Goal: Task Accomplishment & Management: Manage account settings

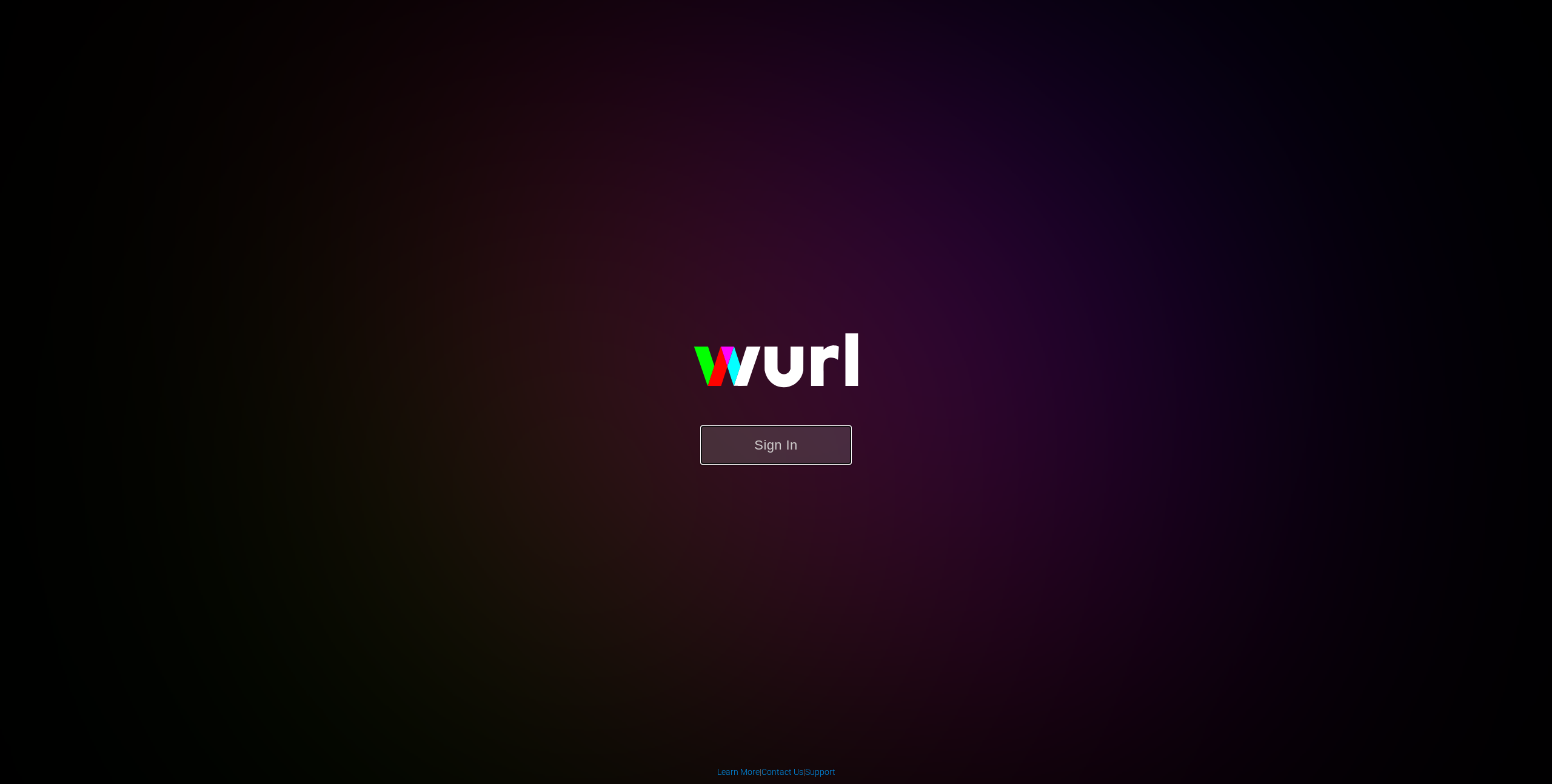
click at [711, 437] on button "Sign In" at bounding box center [776, 445] width 152 height 39
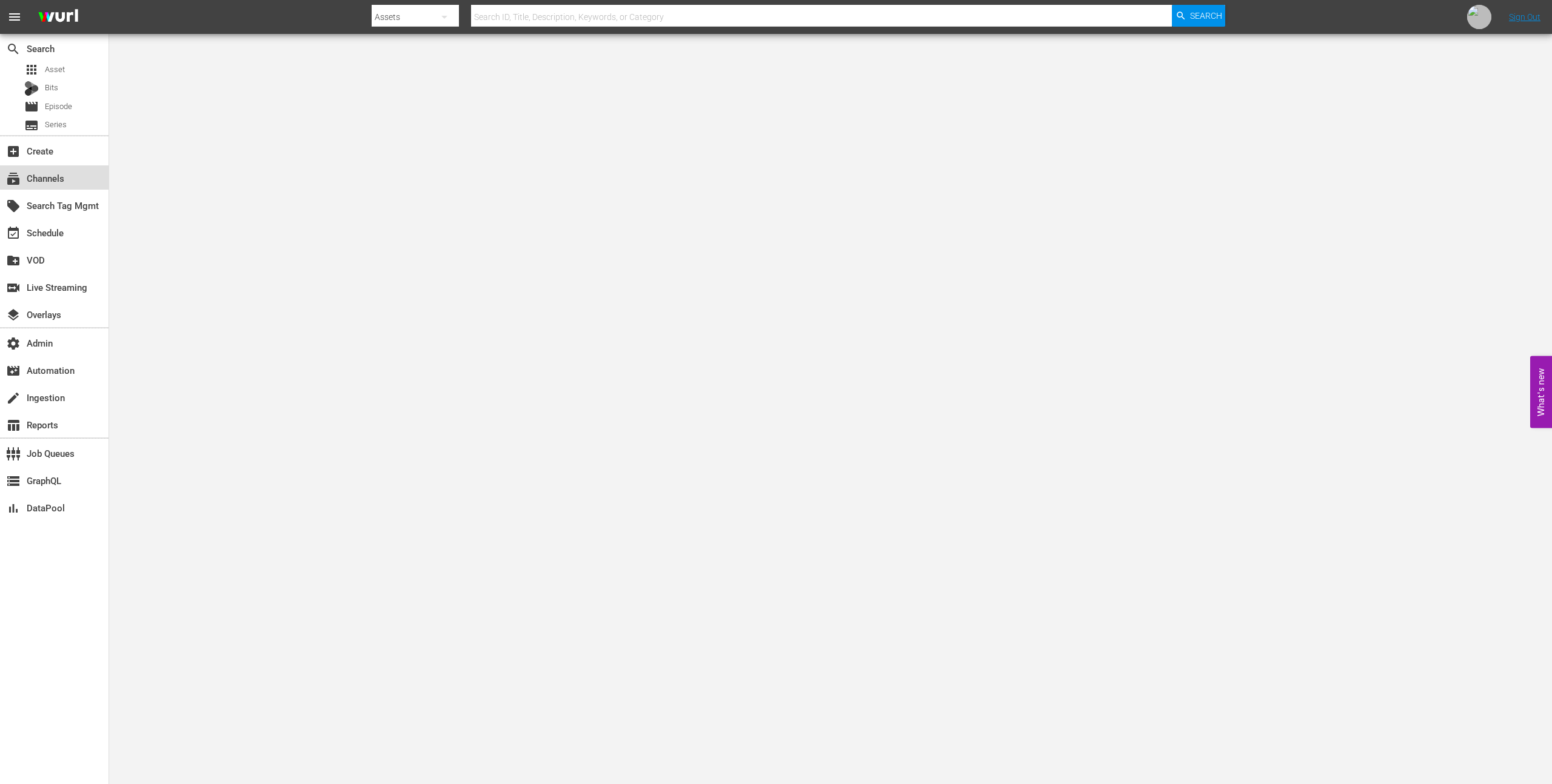
click at [58, 168] on div "subscriptions Channels" at bounding box center [54, 178] width 109 height 24
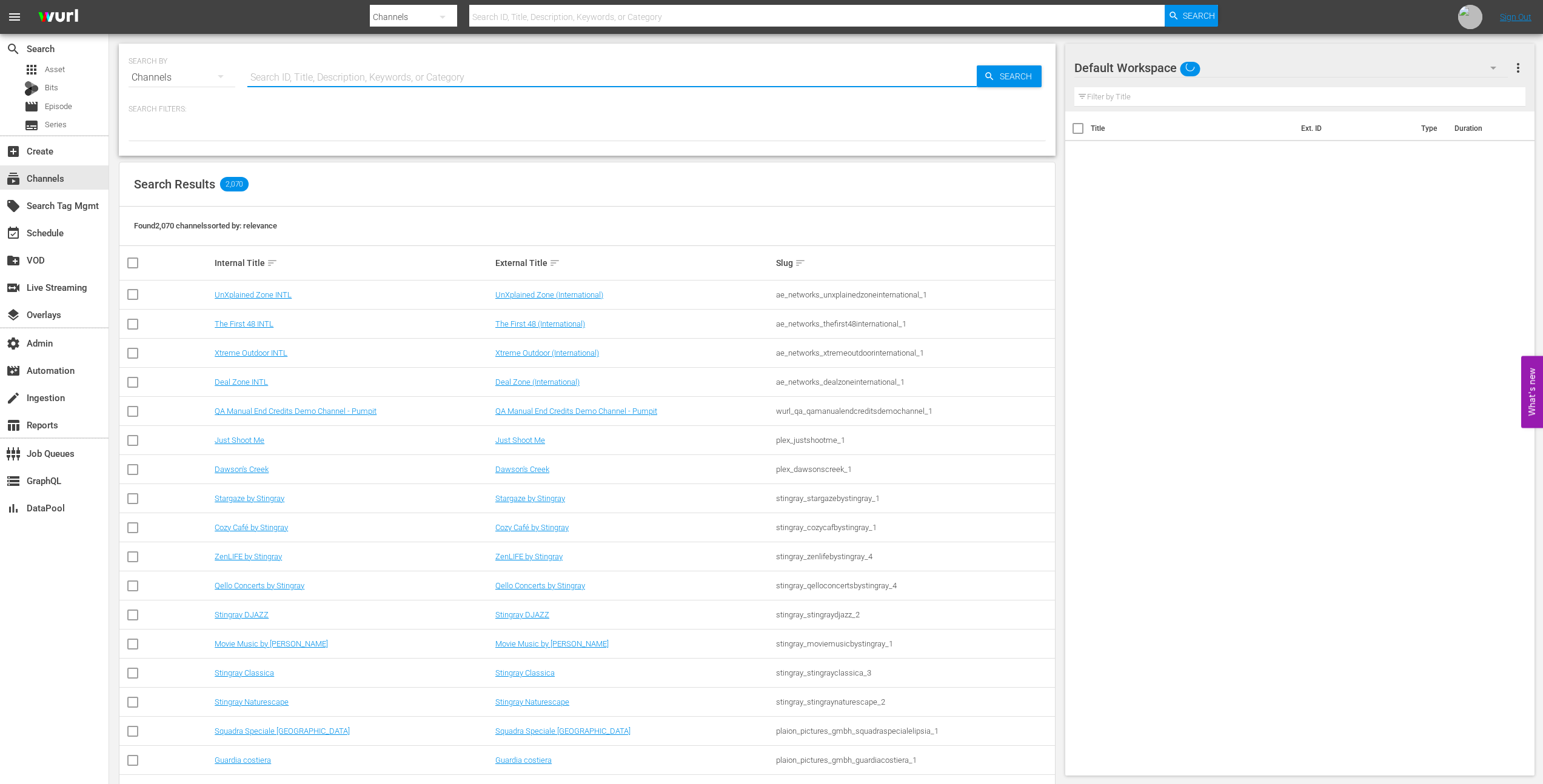
click at [301, 79] on input "text" at bounding box center [612, 78] width 729 height 29
paste input "bloomberg_bloombergtv_10"
type input "bloomberg_bloombergtv_10"
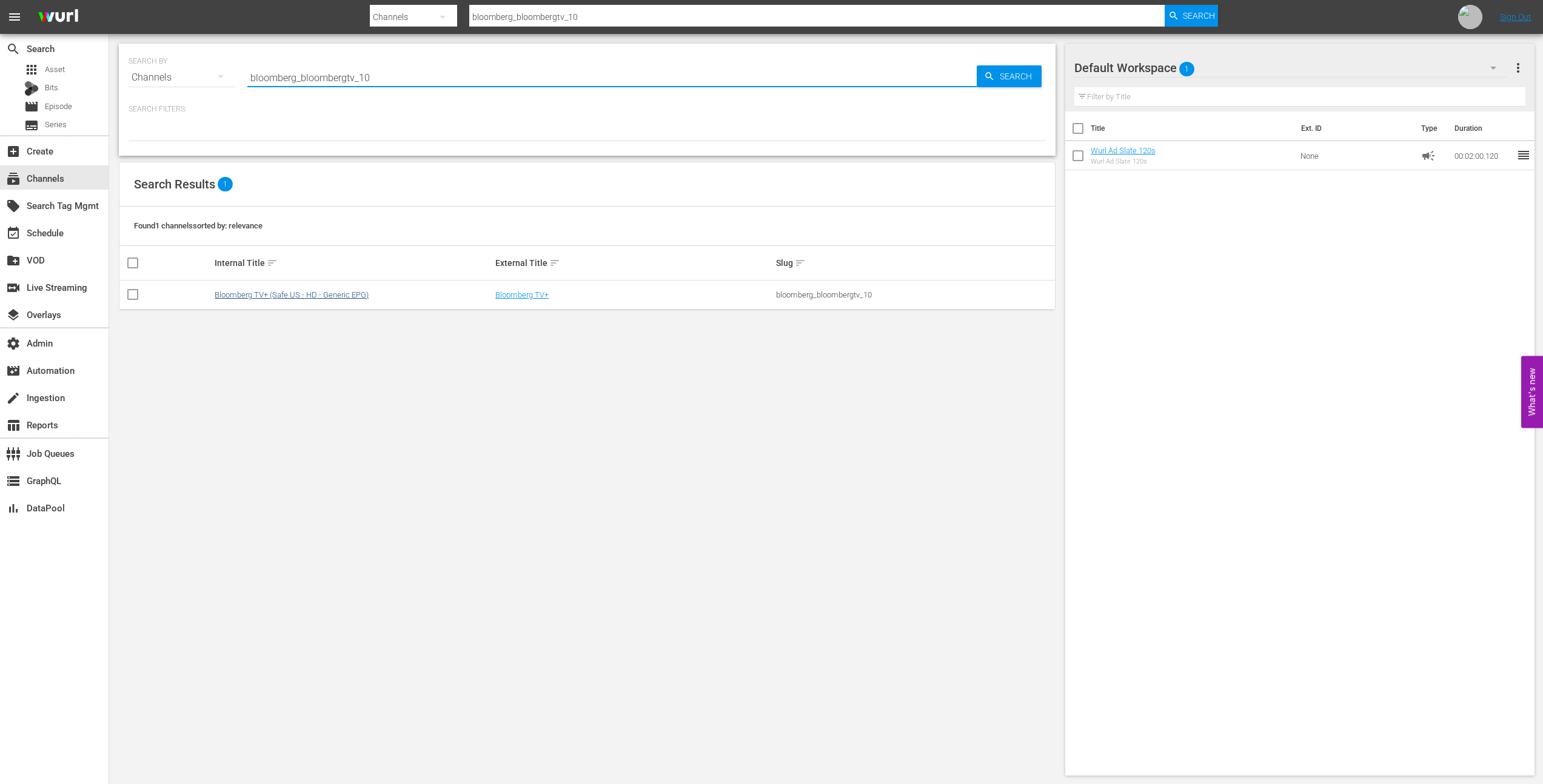
type input "bloomberg_bloombergtv_10"
click at [264, 294] on link "Bloomberg TV+ (Safe US - HD - Generic EPG)" at bounding box center [291, 295] width 154 height 9
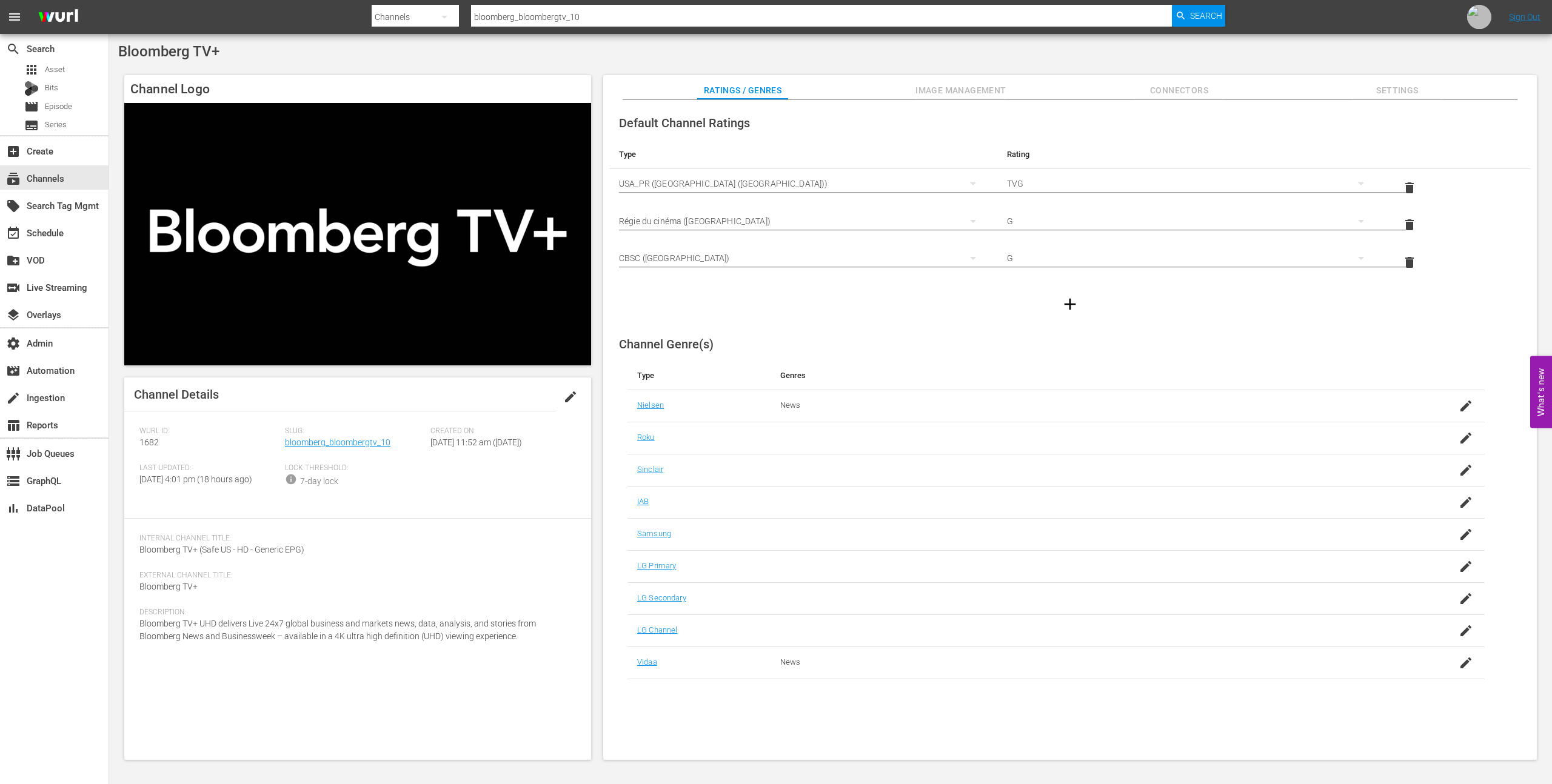
click at [958, 106] on div "Default Channel Ratings Type Rating Select Rating Type USA_PR (United States of…" at bounding box center [1069, 214] width 921 height 215
click at [953, 99] on button "Image Management" at bounding box center [961, 87] width 91 height 24
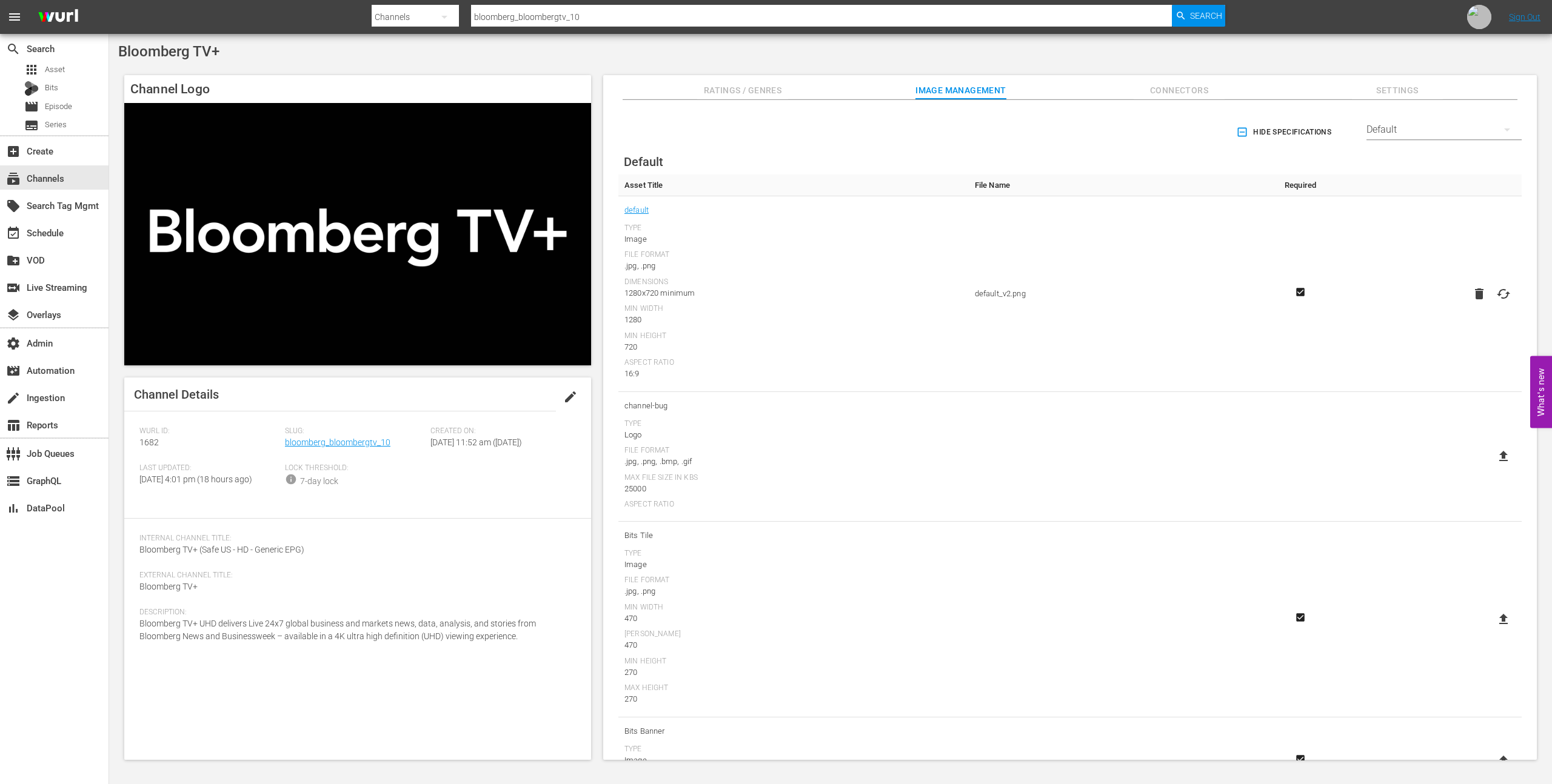
click at [707, 84] on span "Ratings / Genres" at bounding box center [742, 90] width 91 height 15
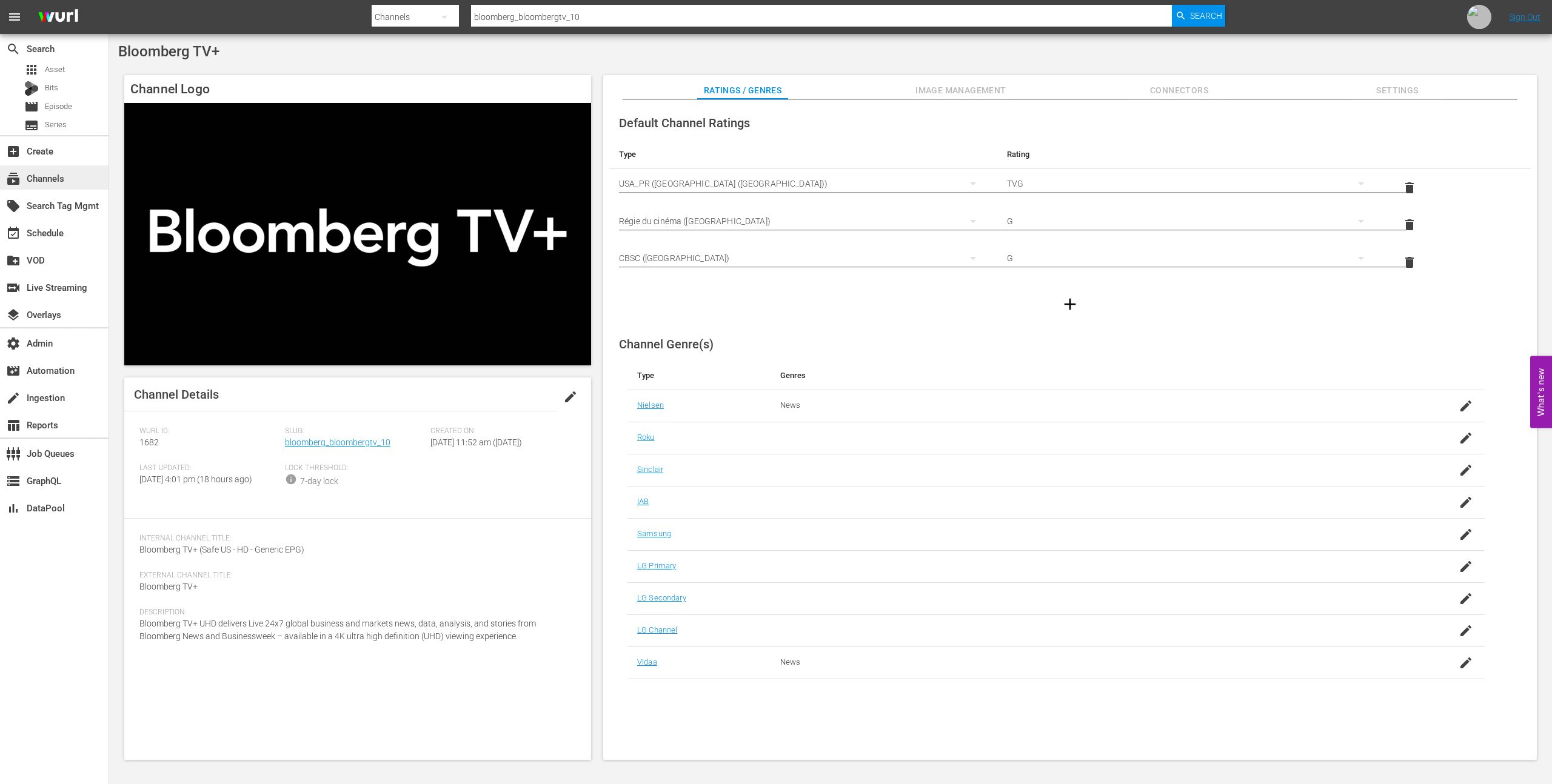
click at [75, 175] on div "subscriptions Channels" at bounding box center [54, 178] width 109 height 24
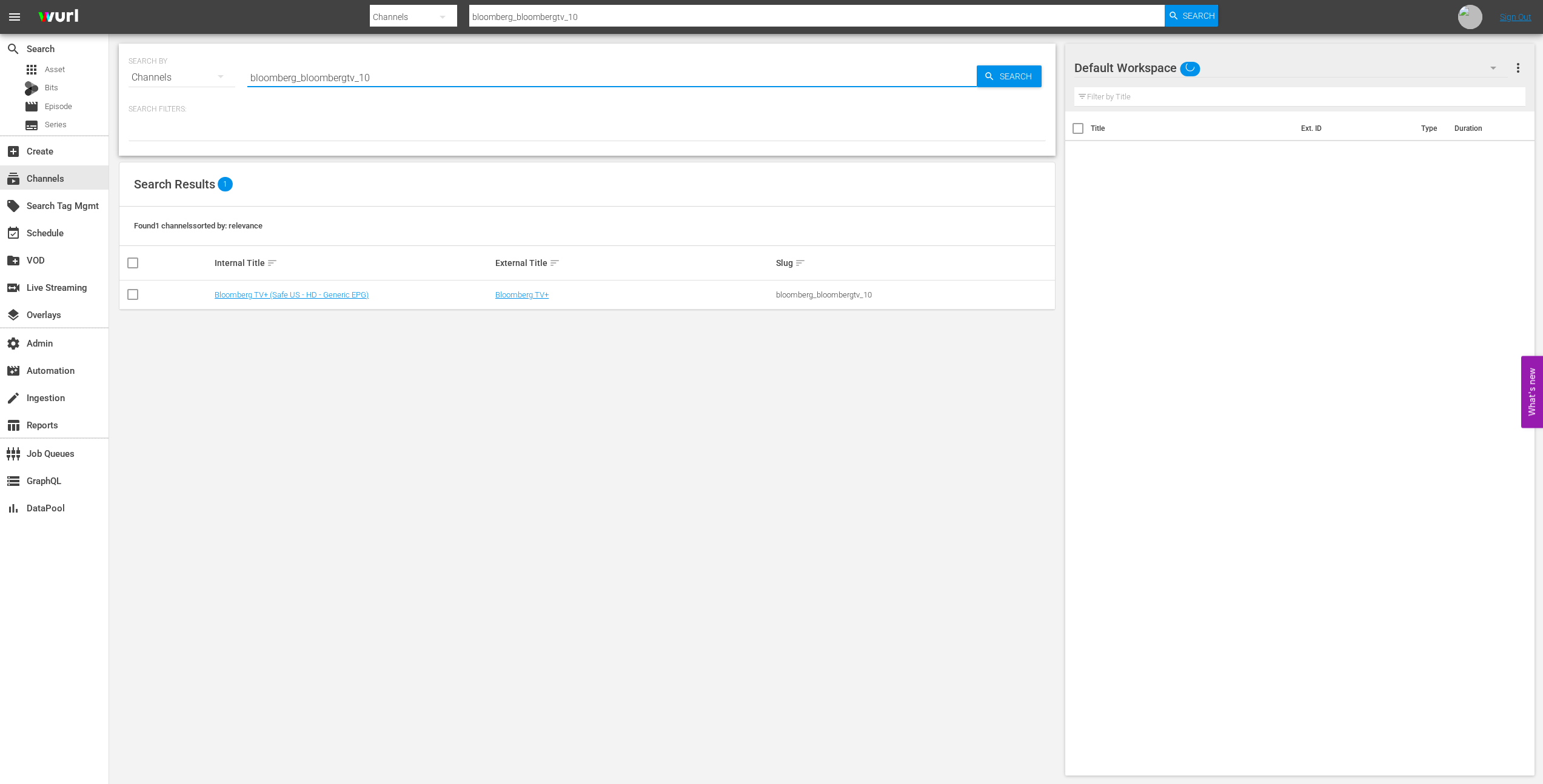
click at [354, 78] on input "bloomberg_bloombergtv_10" at bounding box center [612, 78] width 729 height 29
click at [399, 75] on input "bloomberg_bloombergtv_10" at bounding box center [612, 78] width 729 height 29
type input "bloomberg_bloombergtv_1"
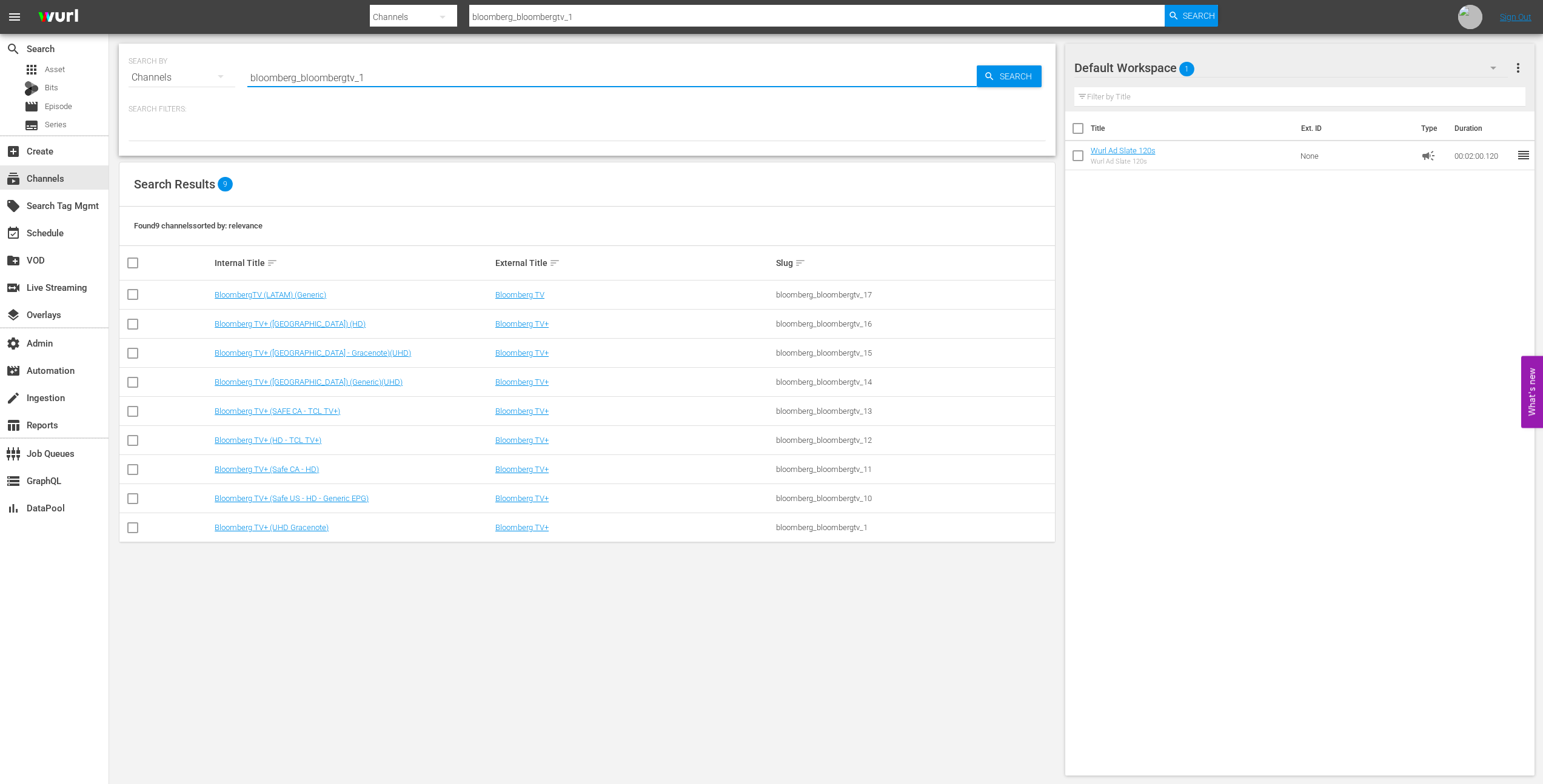
type input "bloomberg_bloombergtv_1"
click at [516, 530] on link "Bloomberg TV+" at bounding box center [522, 527] width 53 height 9
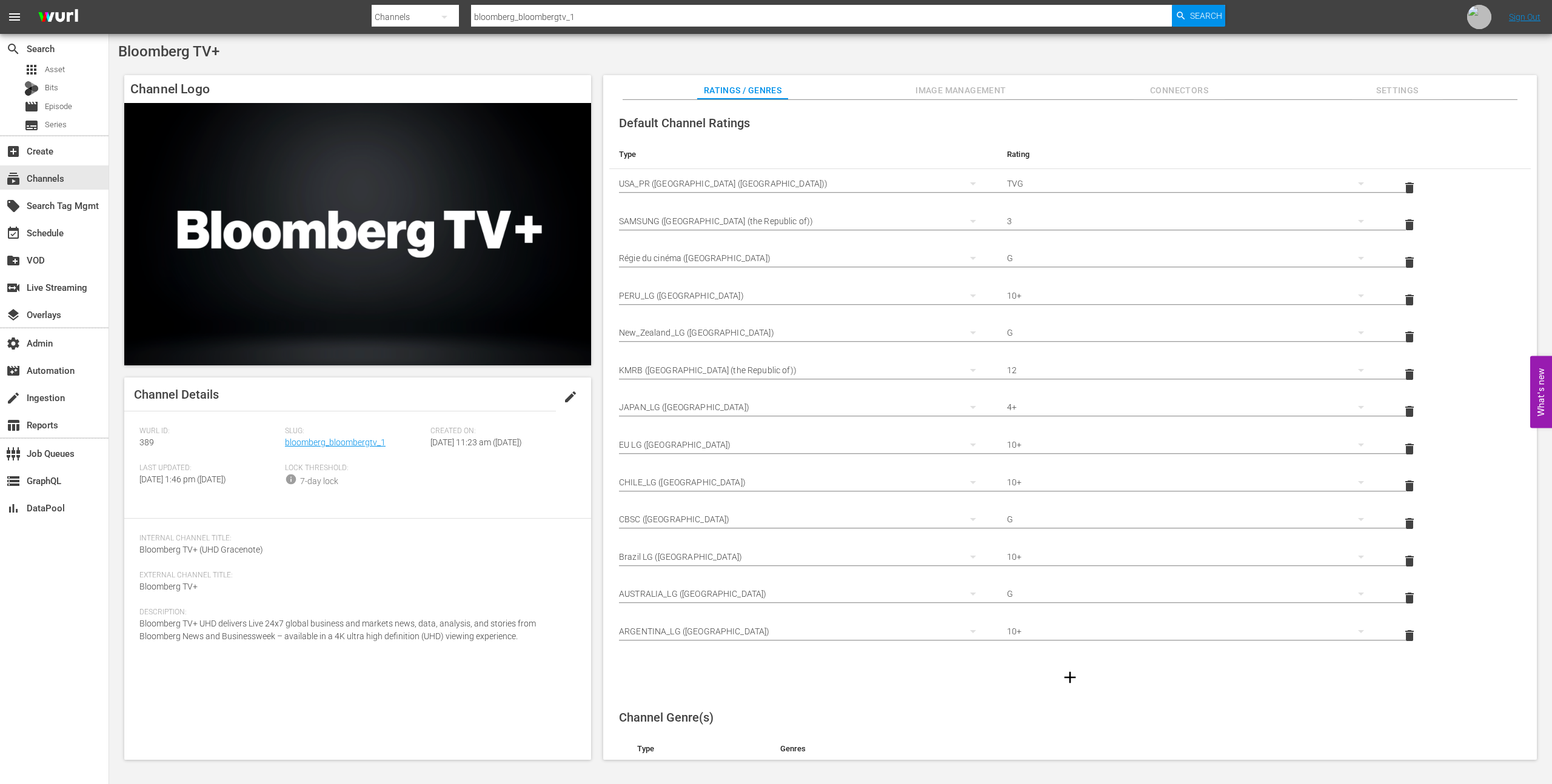
click at [939, 109] on div "Default Channel Ratings Type Rating Select Rating Type USA_PR (United States of…" at bounding box center [1069, 400] width 921 height 589
click at [949, 92] on span "Image Management" at bounding box center [961, 90] width 91 height 15
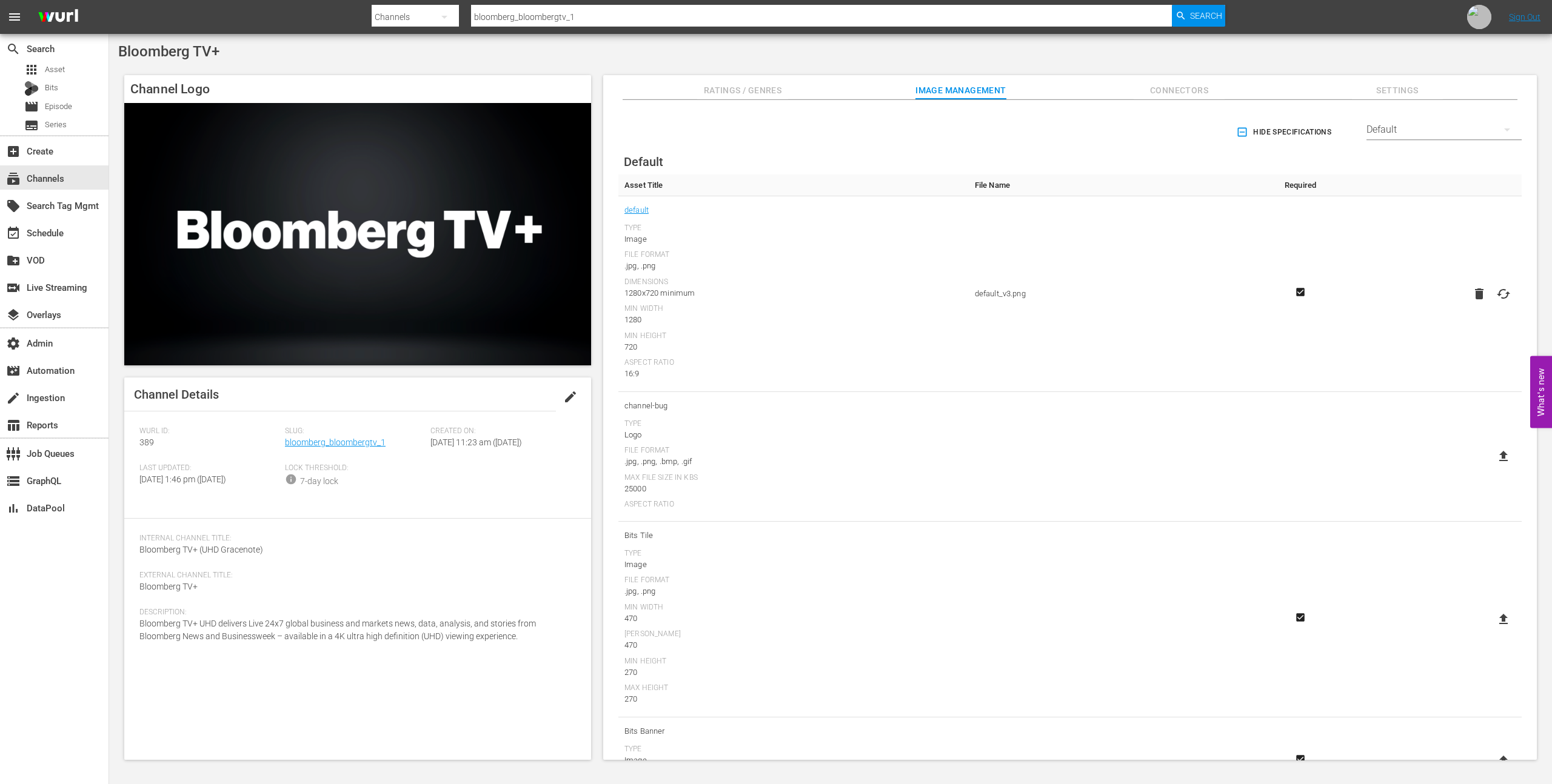
click at [709, 85] on span "Ratings / Genres" at bounding box center [742, 90] width 91 height 15
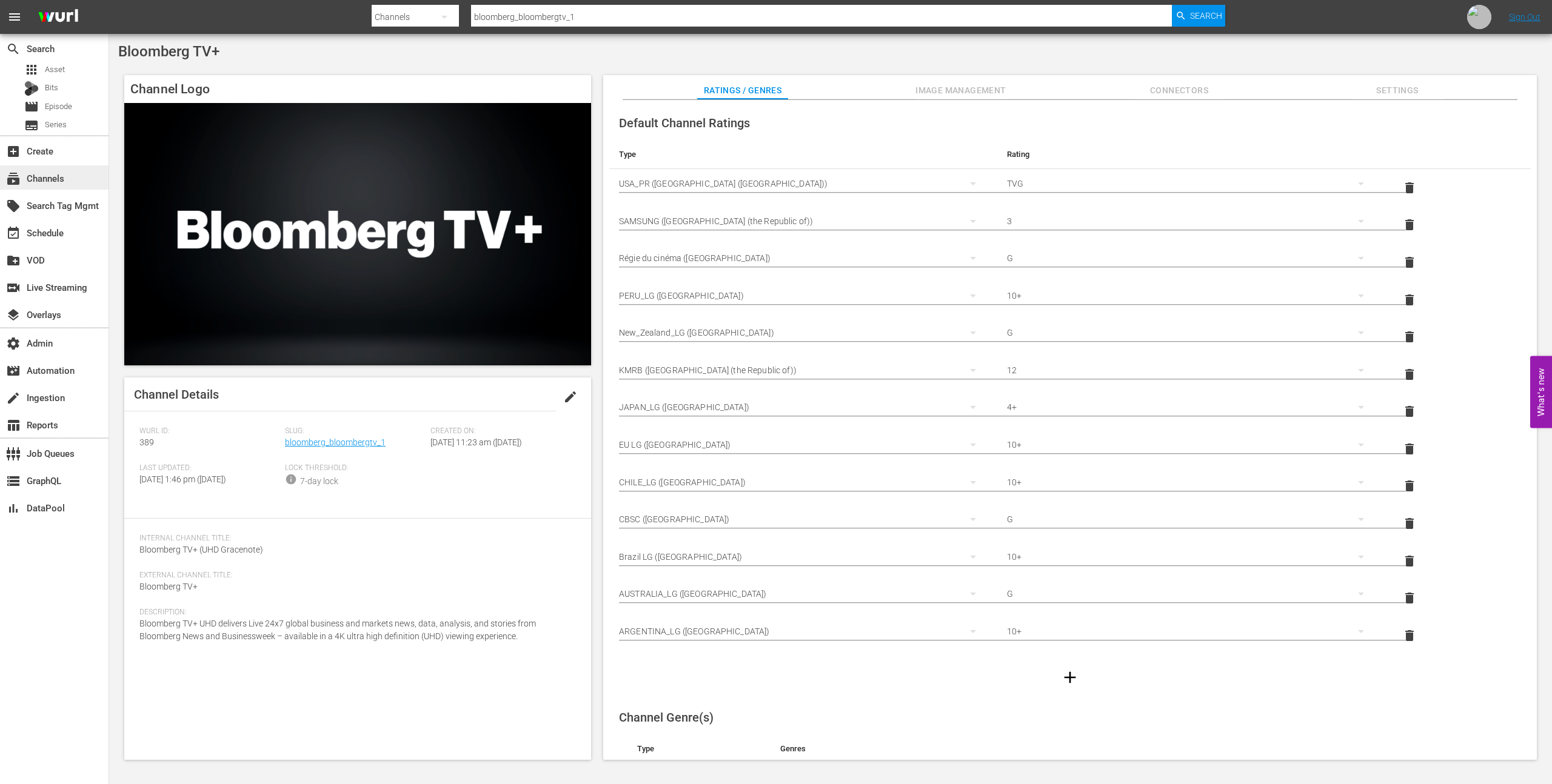
click at [73, 175] on div "subscriptions Channels" at bounding box center [54, 178] width 109 height 24
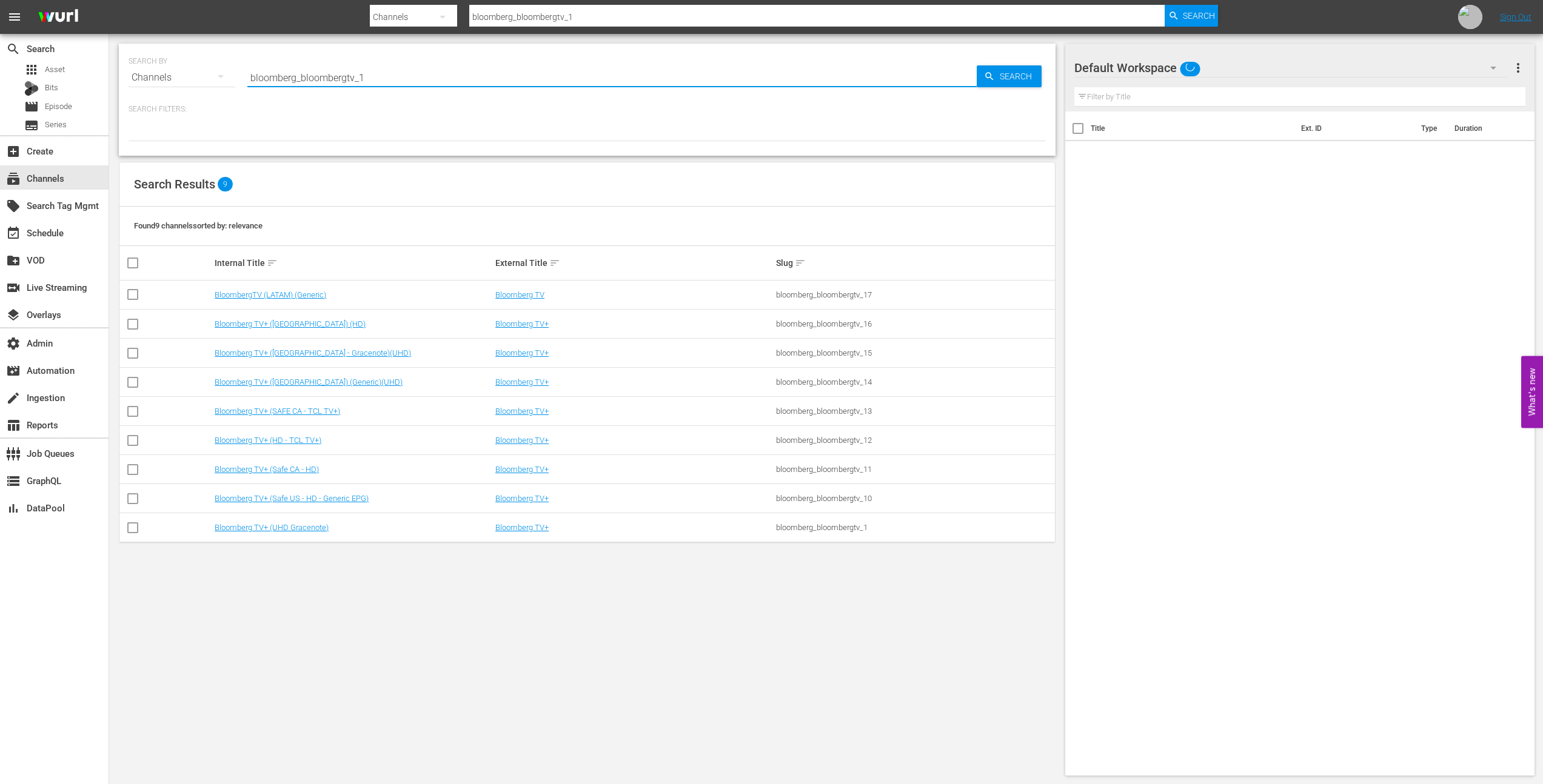
click at [429, 70] on input "bloomberg_bloombergtv_1" at bounding box center [612, 78] width 729 height 29
click at [402, 72] on input "bloomberg_bloombergtv_1" at bounding box center [612, 78] width 729 height 29
click at [360, 80] on input "bloomberg_bloombergtv_1" at bounding box center [612, 78] width 729 height 29
click at [381, 77] on input "bloomberg_bloombergtv_1" at bounding box center [612, 78] width 729 height 29
type input "bloomberg_bloombergtv_2"
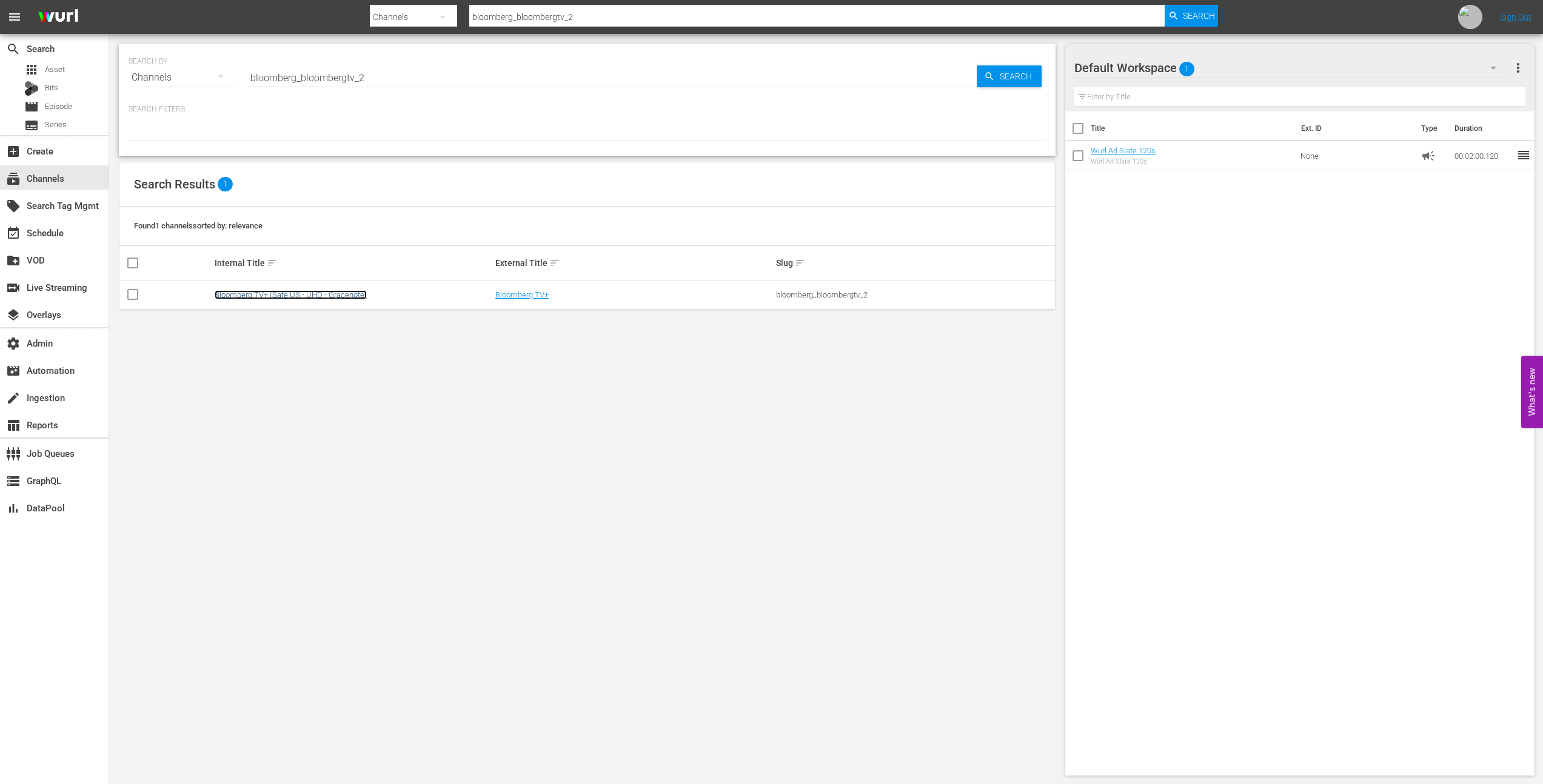
click at [316, 294] on link "Bloomberg TV+ (Safe US - UHD - Gracenote)" at bounding box center [290, 295] width 152 height 9
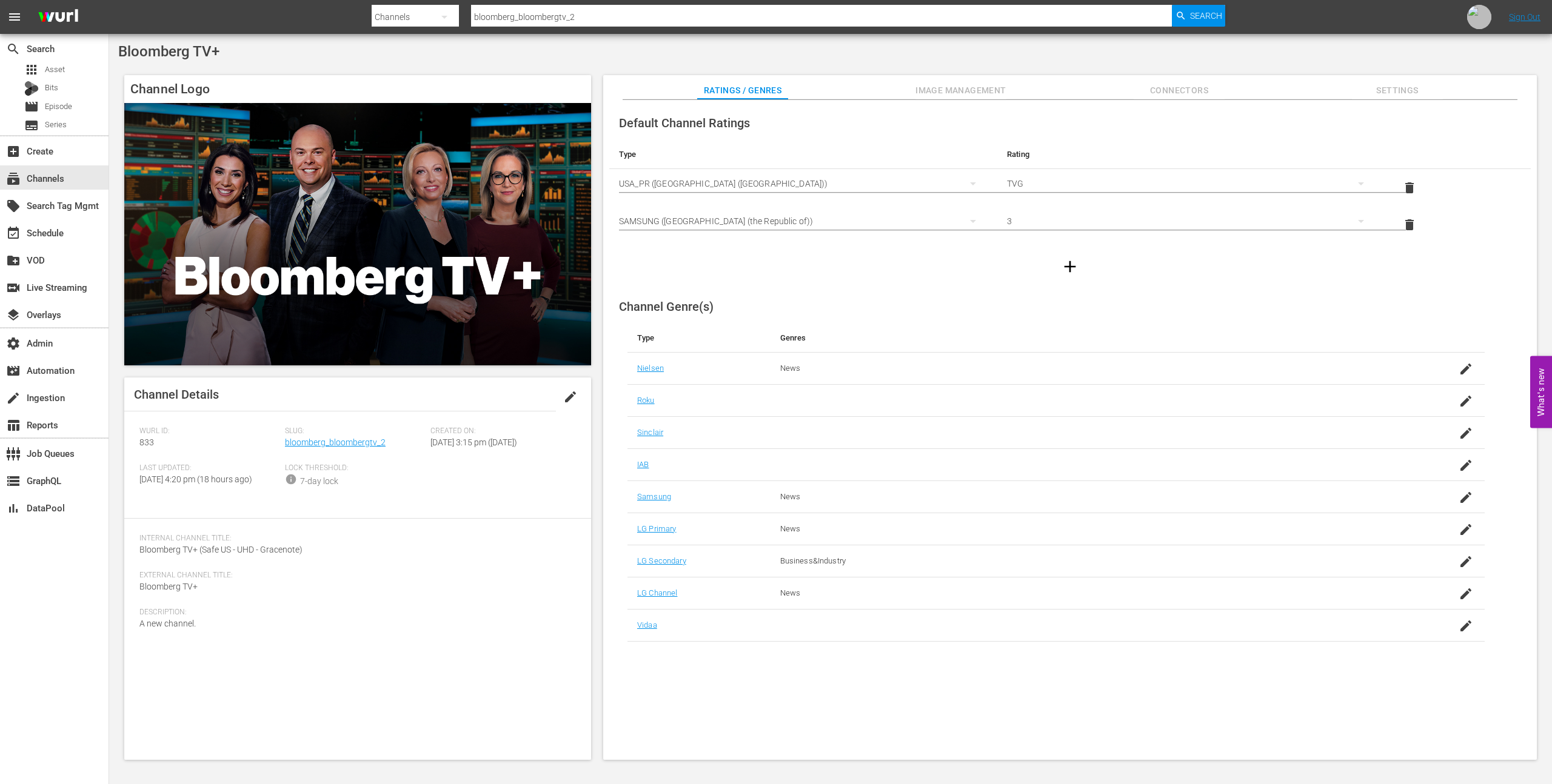
click at [899, 92] on div "Ratings / Genres Image Management Connectors Settings" at bounding box center [1070, 87] width 873 height 24
click at [1071, 269] on icon "button" at bounding box center [1069, 266] width 20 height 20
click at [768, 264] on div "simple table" at bounding box center [803, 258] width 369 height 34
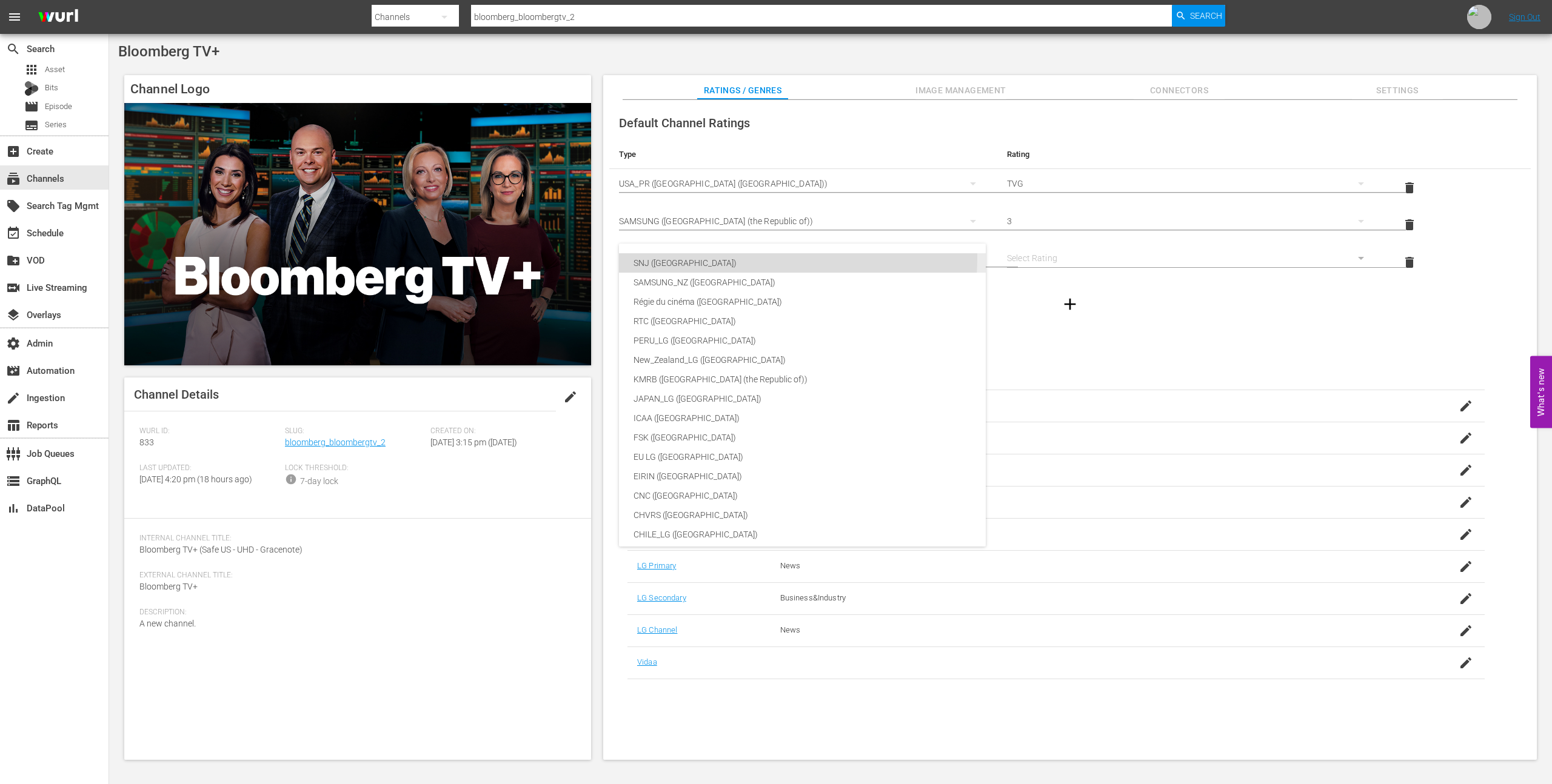
click at [756, 257] on div "SNJ (Brazil)" at bounding box center [803, 263] width 338 height 20
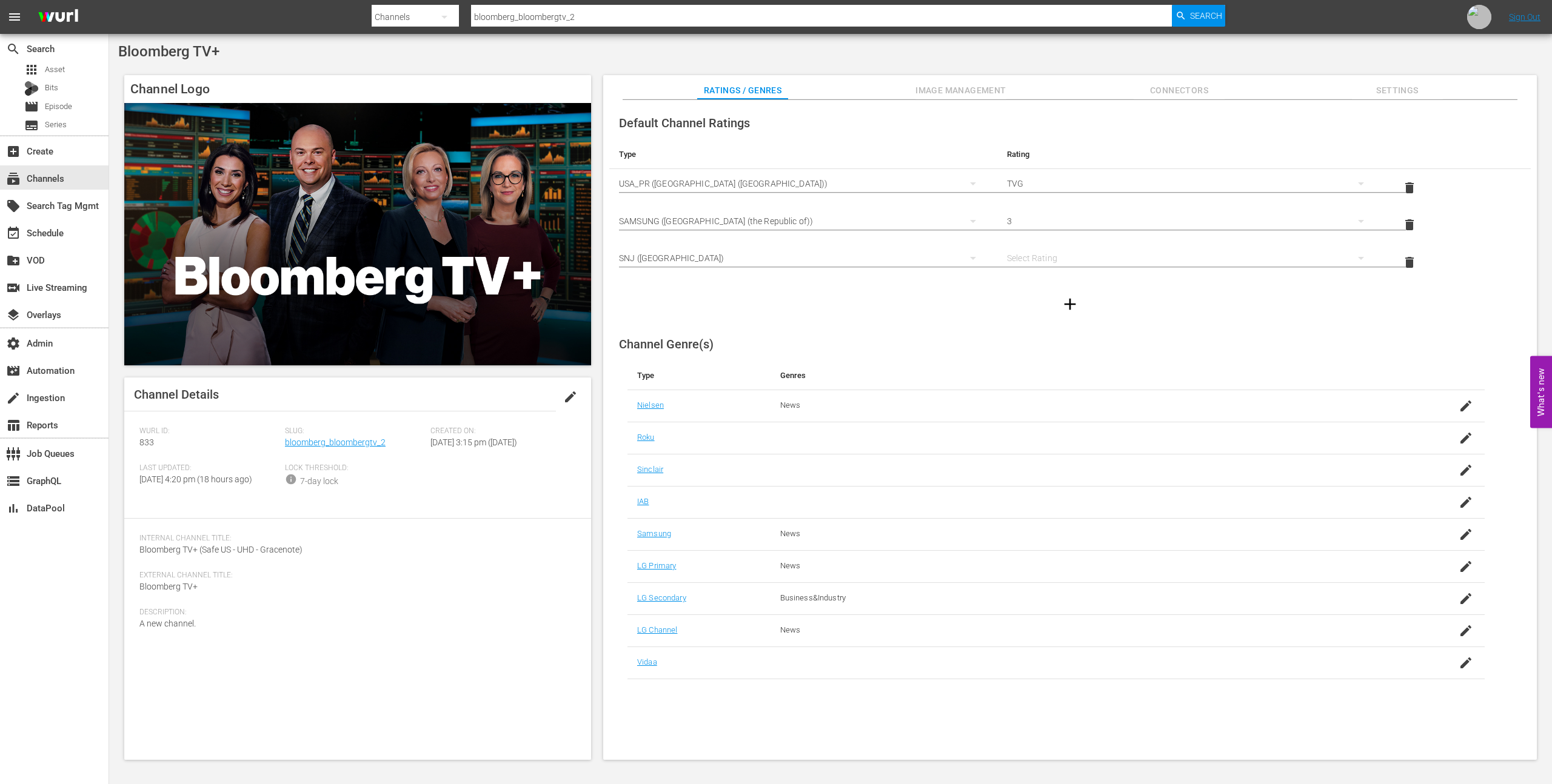
click at [677, 255] on div "SNJ (Brazil)" at bounding box center [803, 258] width 369 height 34
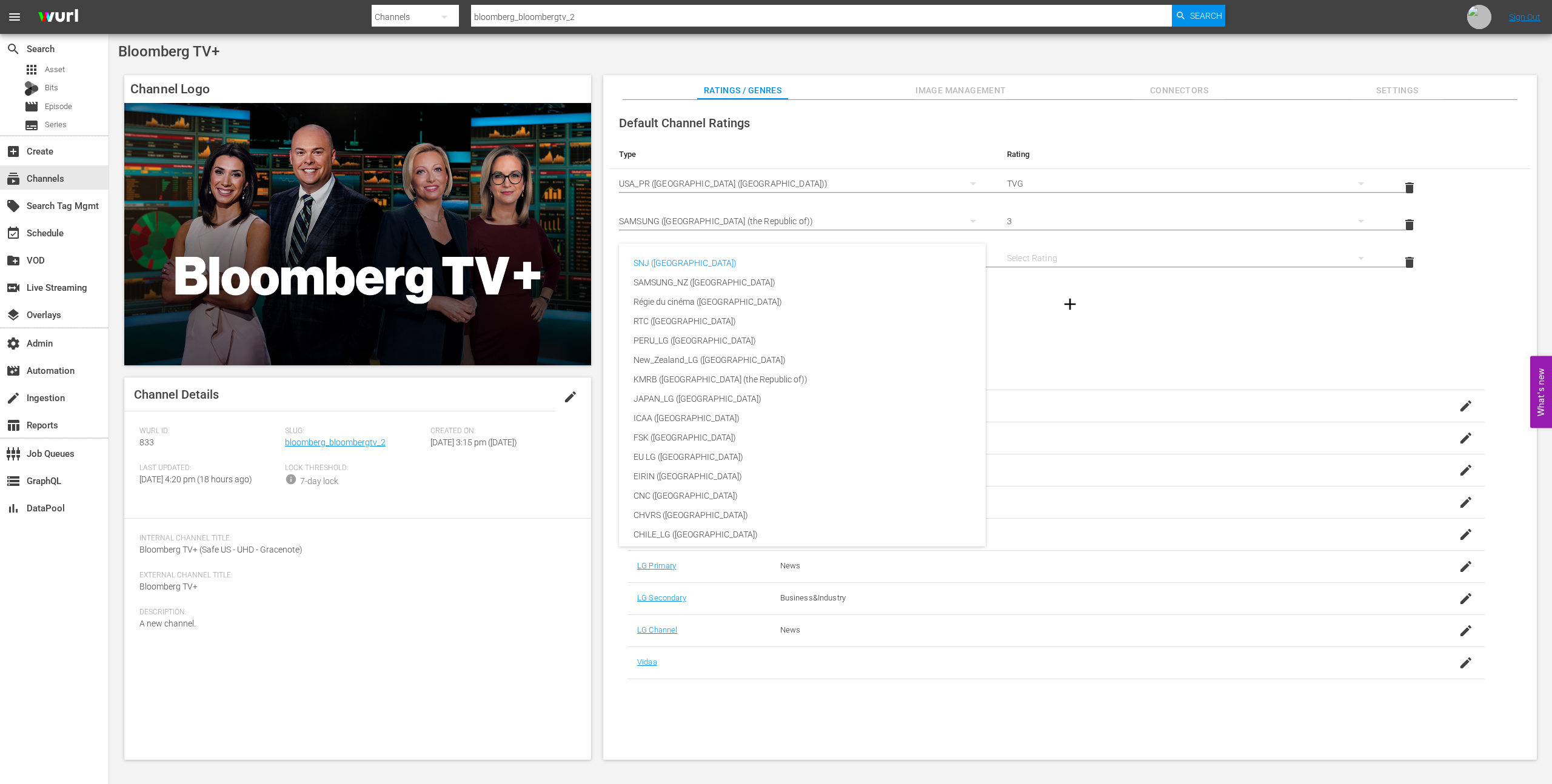
click at [1395, 274] on div "SNJ (Brazil) SAMSUNG_NZ (New Zealand) Régie du cinéma (Canada) RTC (Mexico) PER…" at bounding box center [776, 392] width 1552 height 784
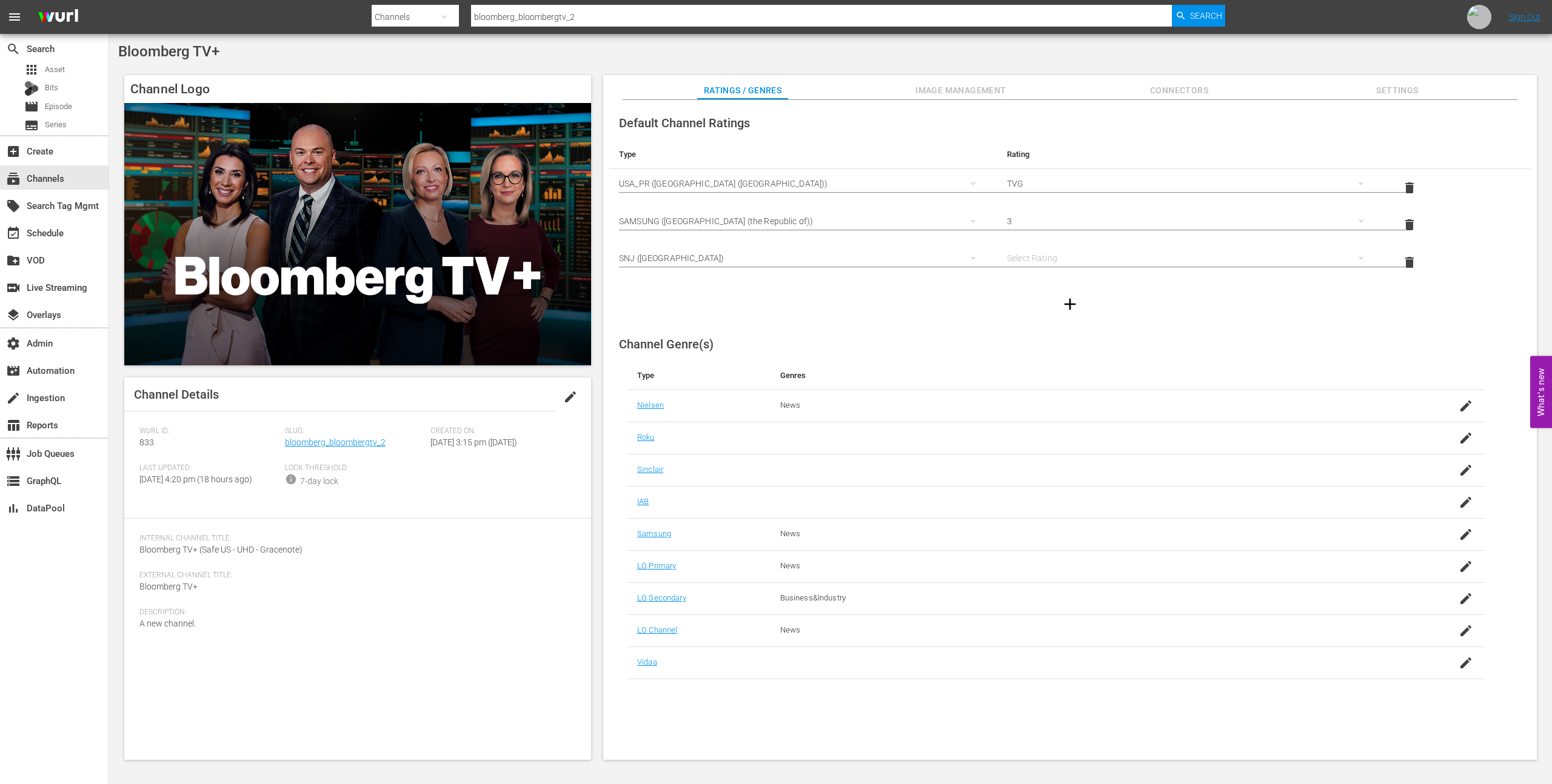
click at [1401, 259] on div "SNJ (Brazil) SAMSUNG_NZ (New Zealand) Régie du cinéma (Canada) RTC (Mexico) PER…" at bounding box center [776, 392] width 1552 height 784
click at [1403, 260] on span "delete" at bounding box center [1409, 262] width 15 height 15
click at [930, 89] on span "Image Management" at bounding box center [961, 90] width 91 height 15
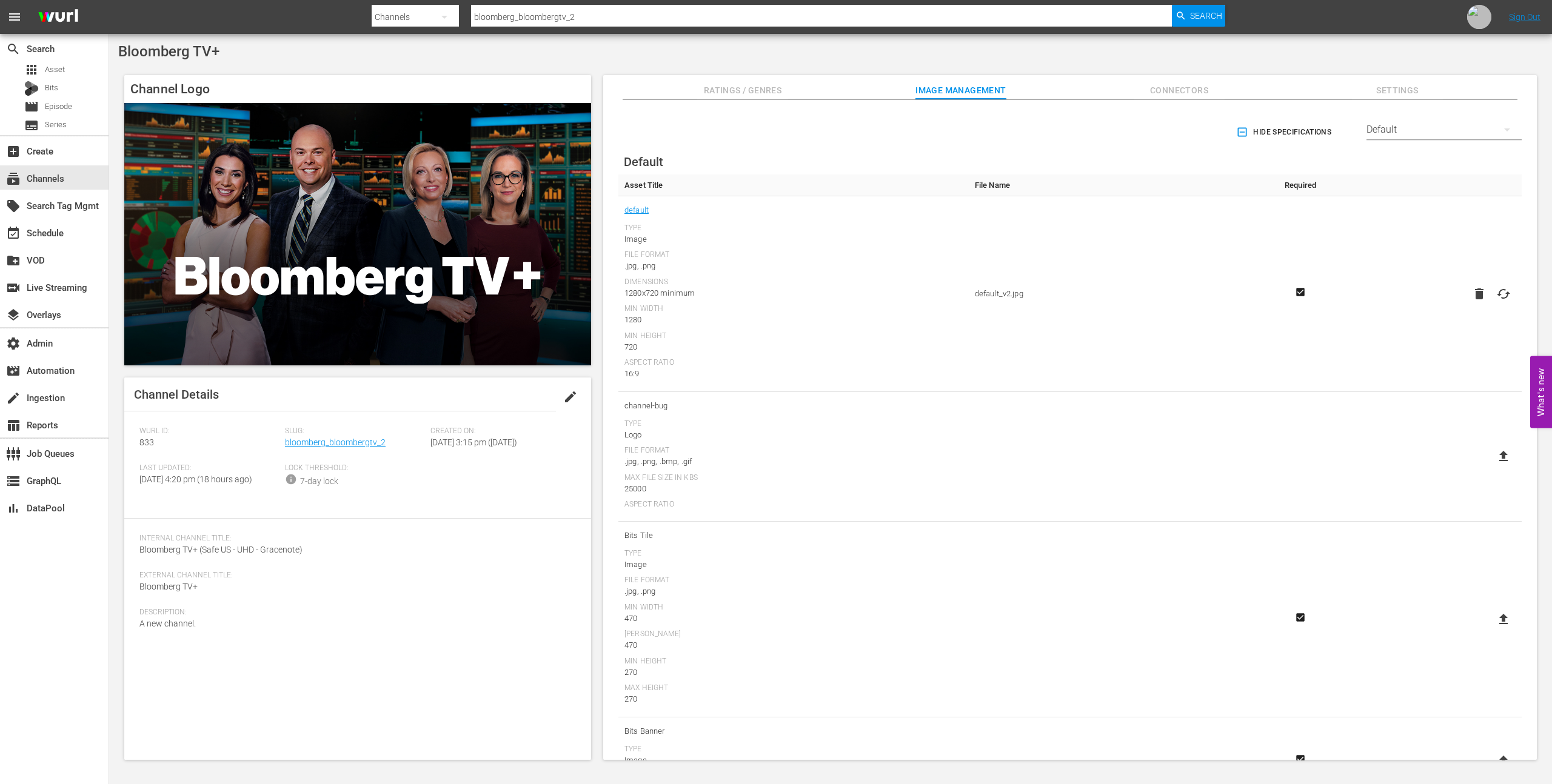
click at [1367, 127] on div "Default" at bounding box center [1443, 130] width 155 height 34
click at [1403, 335] on div "LG" at bounding box center [1440, 342] width 126 height 20
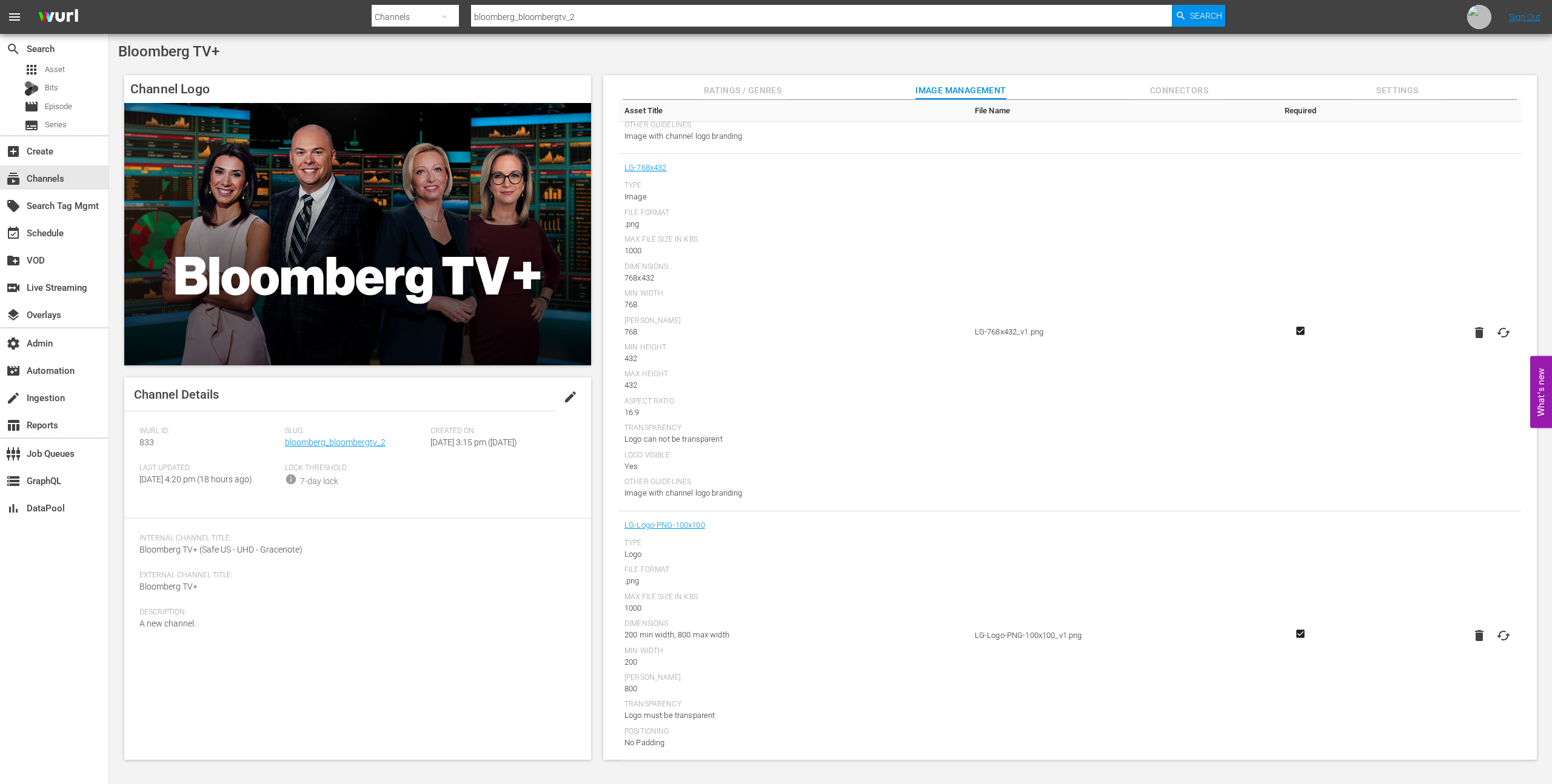
scroll to position [1486, 0]
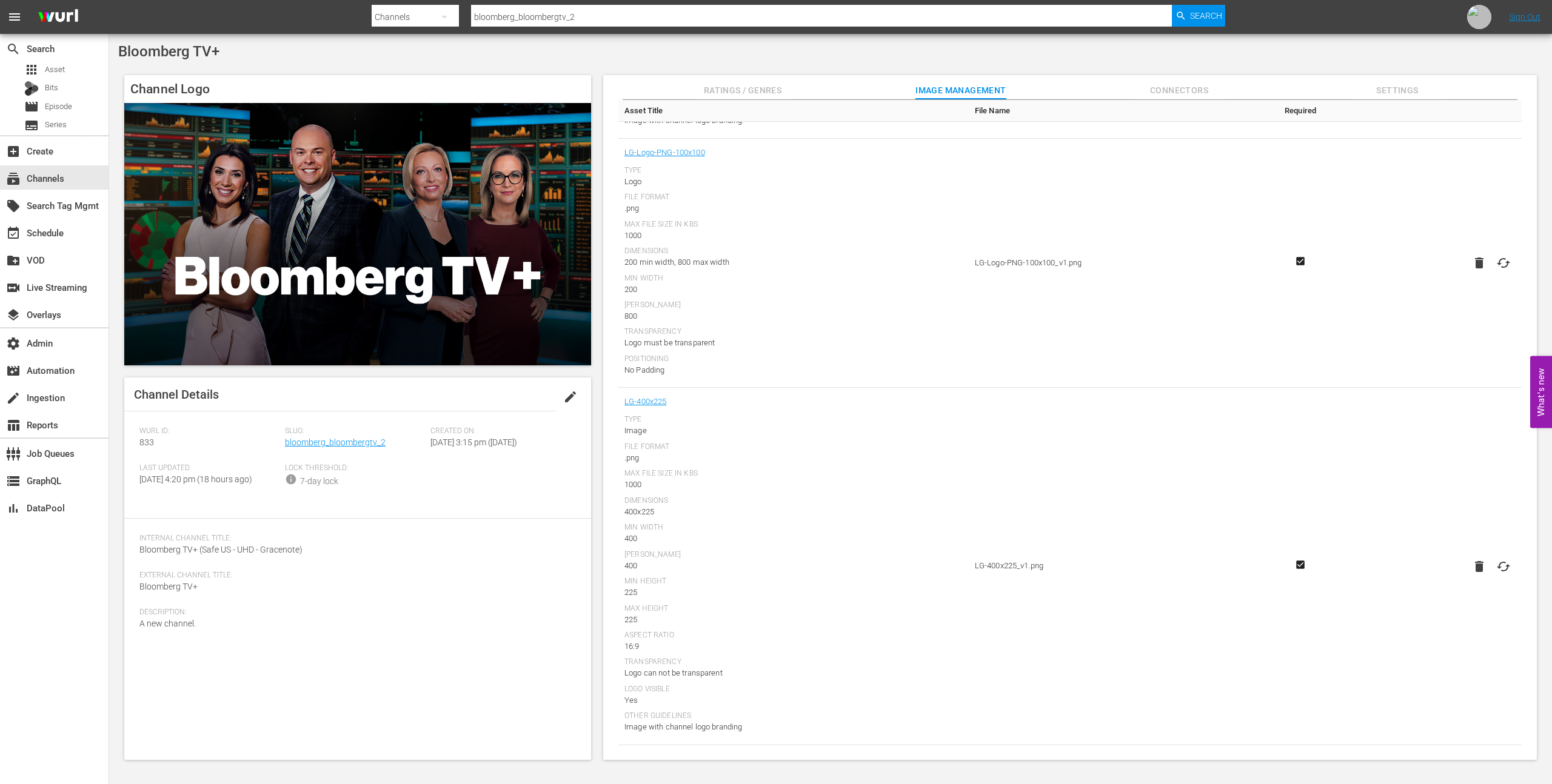
click at [592, 20] on input "bloomberg_bloombergtv_2" at bounding box center [822, 17] width 701 height 29
paste input "quicktake_3"
type input "bloomberg_quicktake_3"
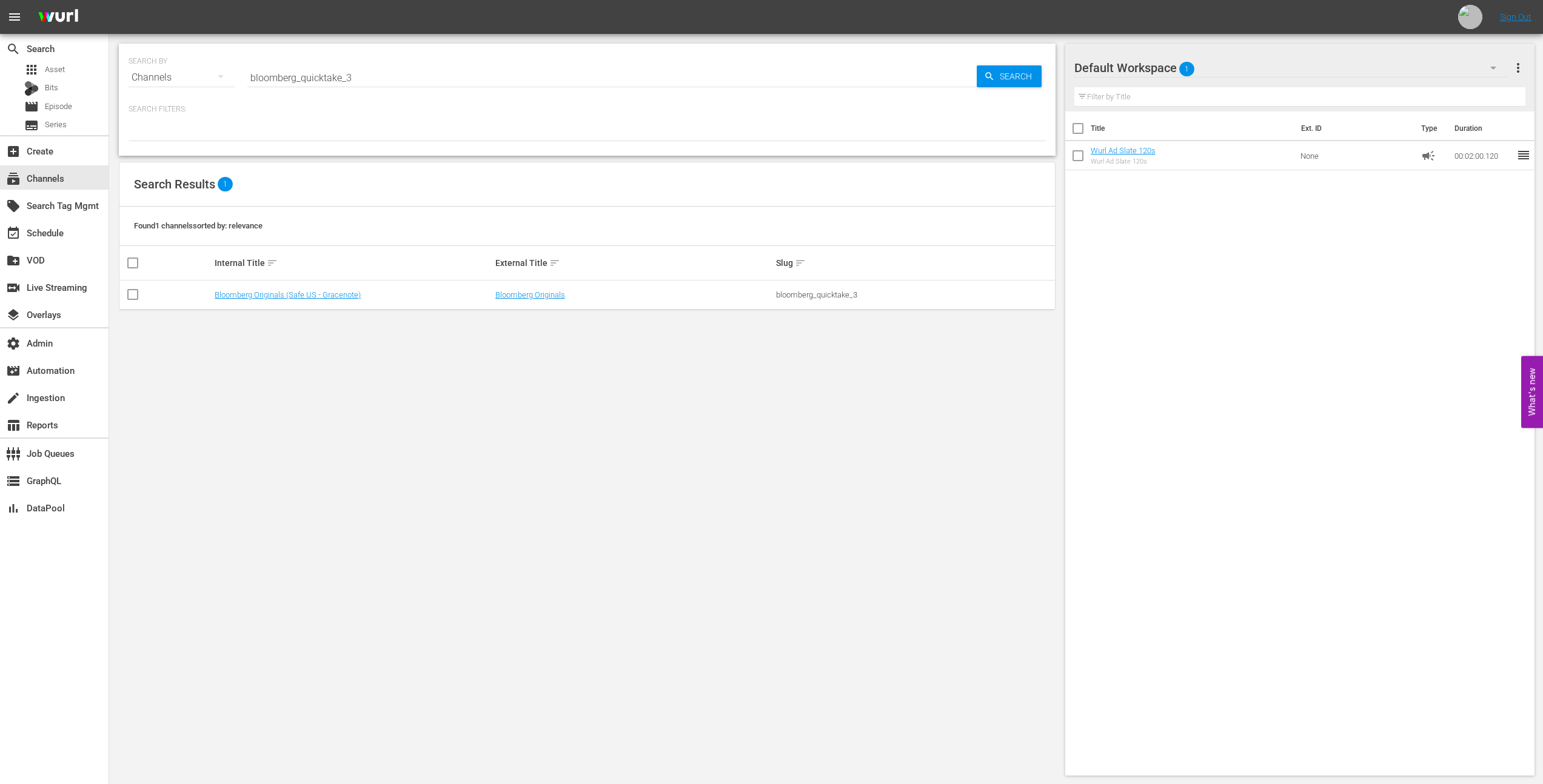
click at [345, 302] on td "Bloomberg Originals (Safe US - Gracenote)" at bounding box center [353, 295] width 281 height 29
click at [343, 299] on td "Bloomberg Originals (Safe US - Gracenote)" at bounding box center [353, 295] width 281 height 29
click at [343, 294] on link "Bloomberg Originals (Safe US - Gracenote)" at bounding box center [287, 295] width 146 height 9
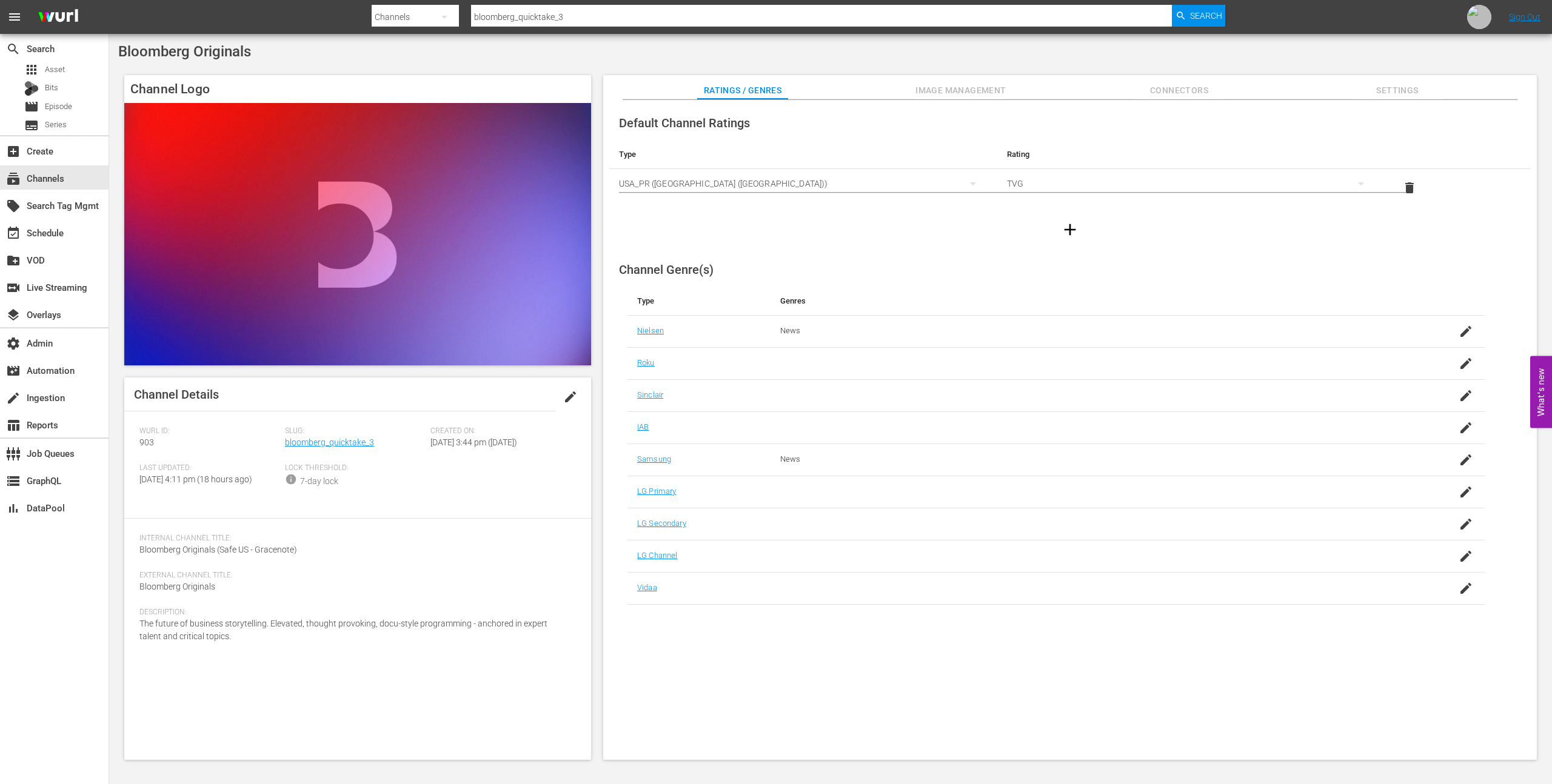
click at [983, 90] on span "Image Management" at bounding box center [961, 90] width 91 height 15
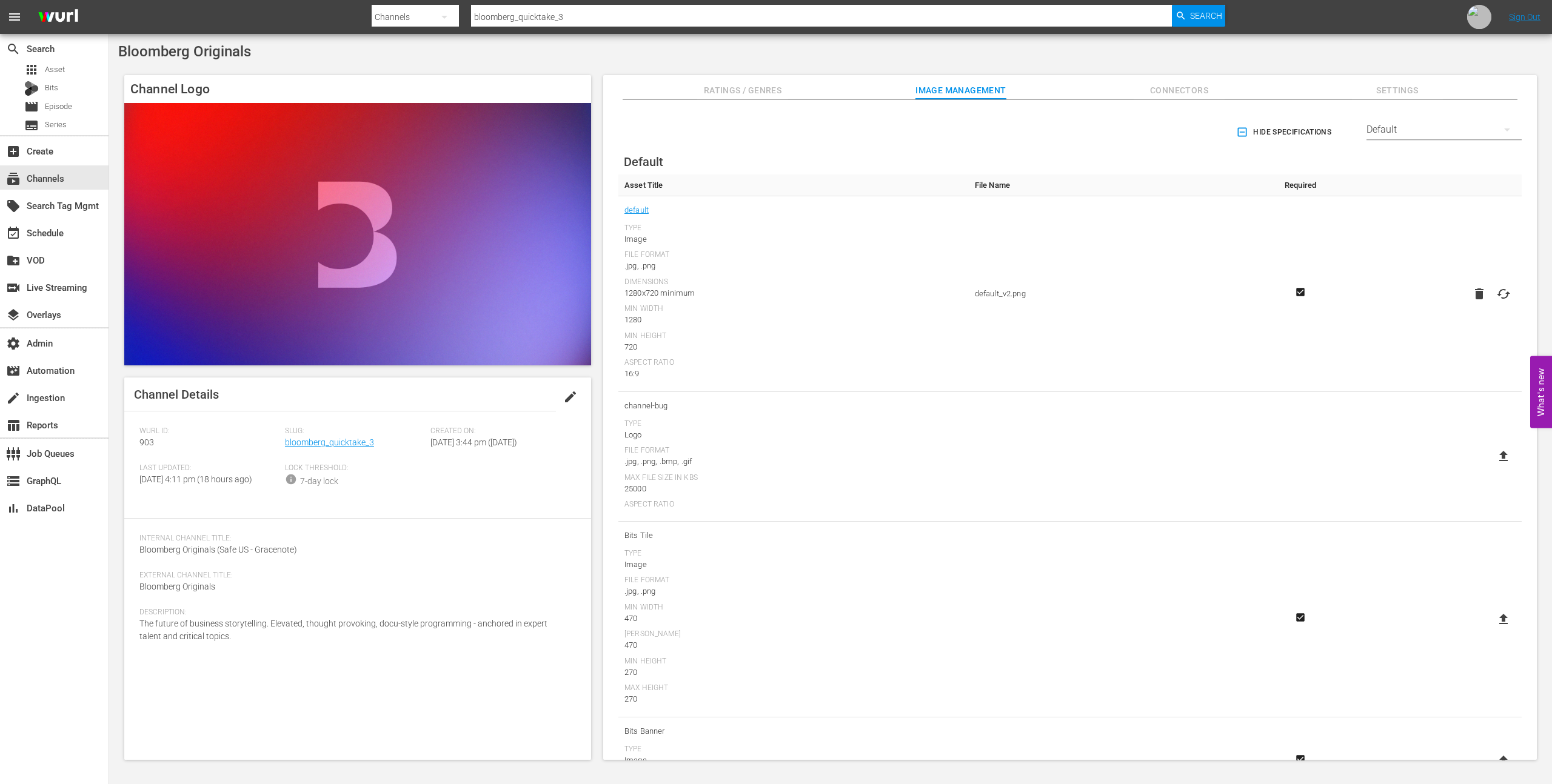
click at [1367, 131] on div "Default" at bounding box center [1443, 130] width 155 height 34
click at [1396, 334] on div "LG" at bounding box center [1440, 342] width 126 height 20
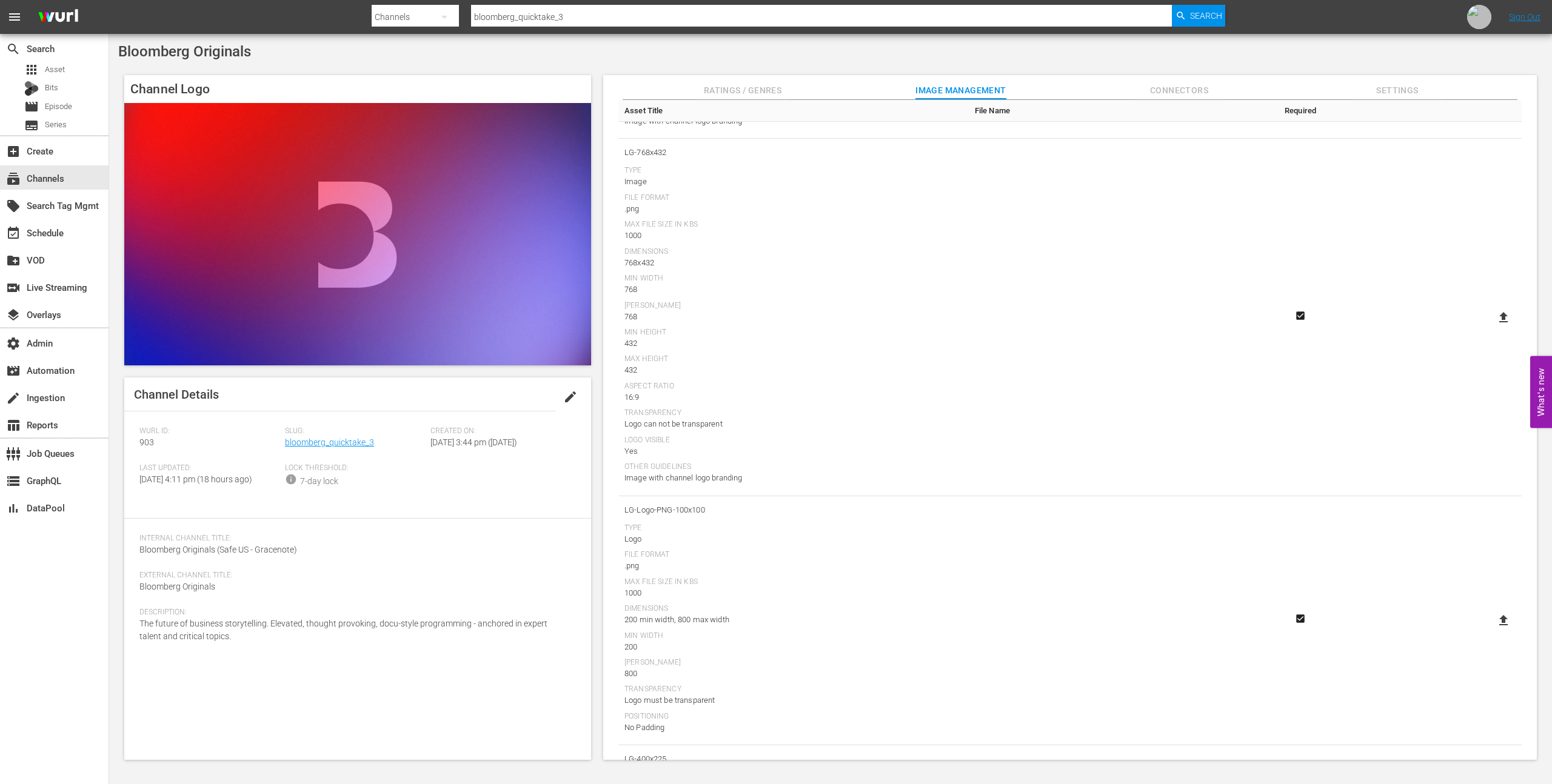
scroll to position [1486, 0]
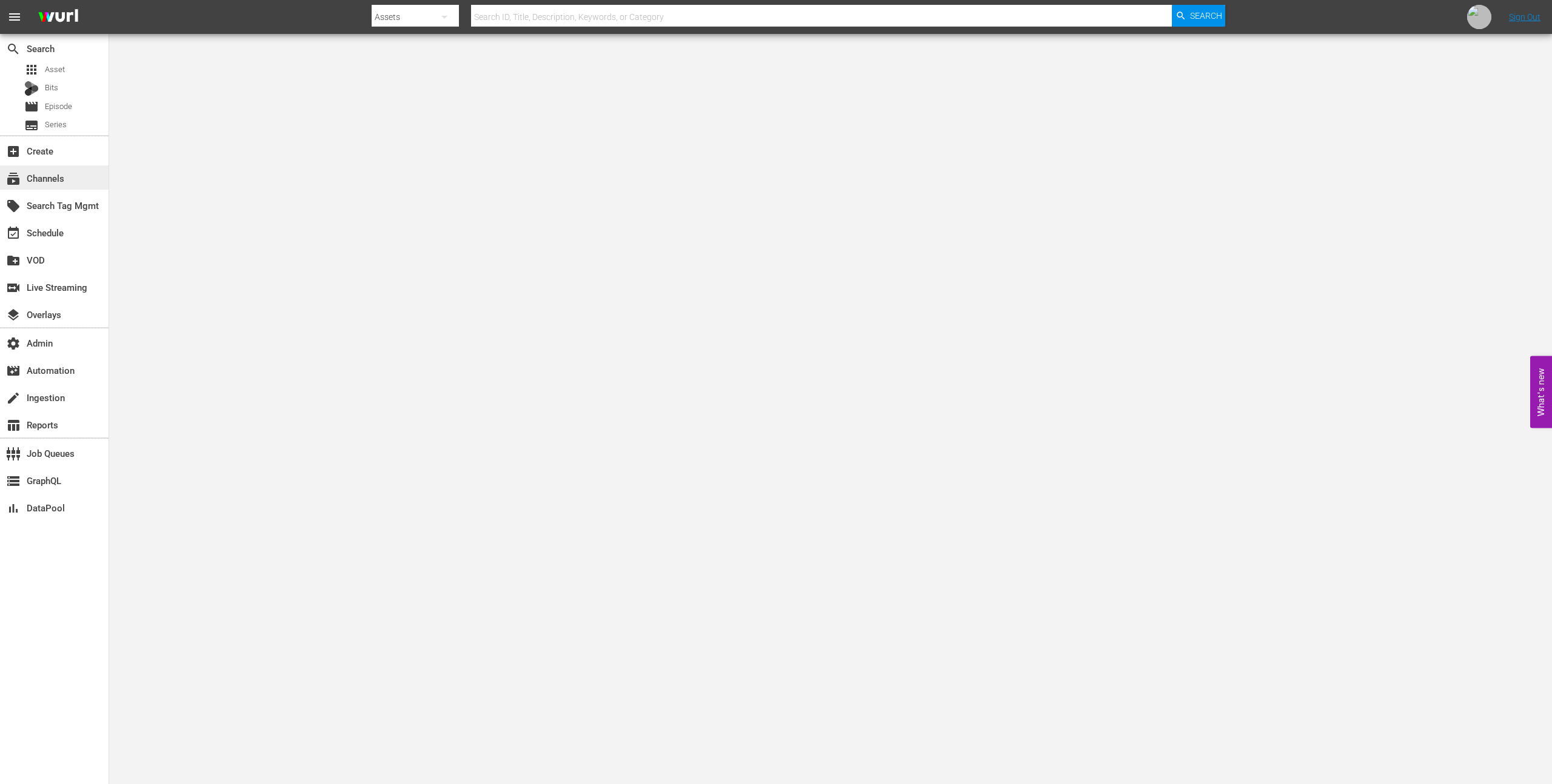
click at [77, 184] on div "subscriptions Channels" at bounding box center [54, 178] width 109 height 24
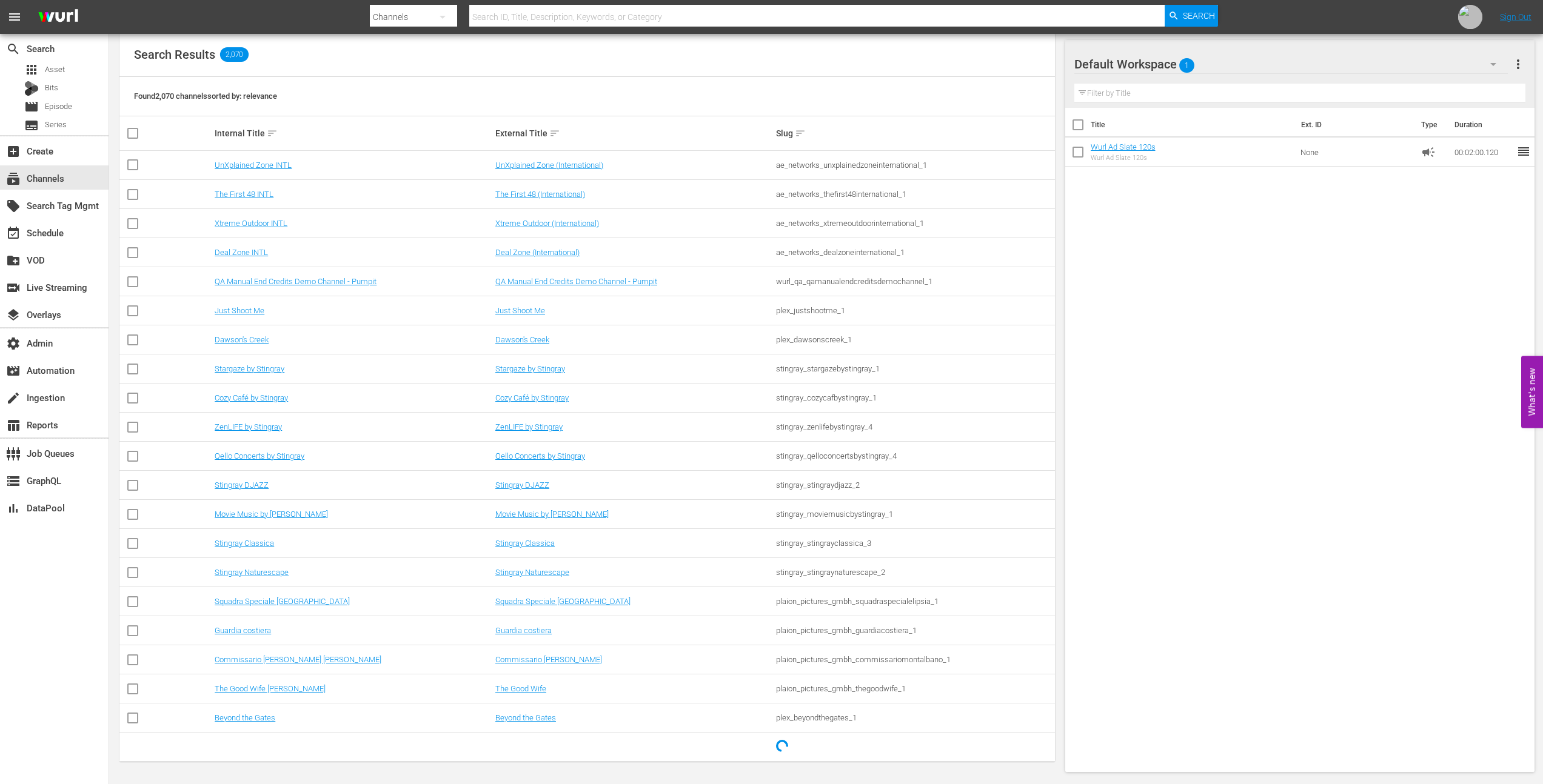
scroll to position [138, 0]
